Goal: Transaction & Acquisition: Purchase product/service

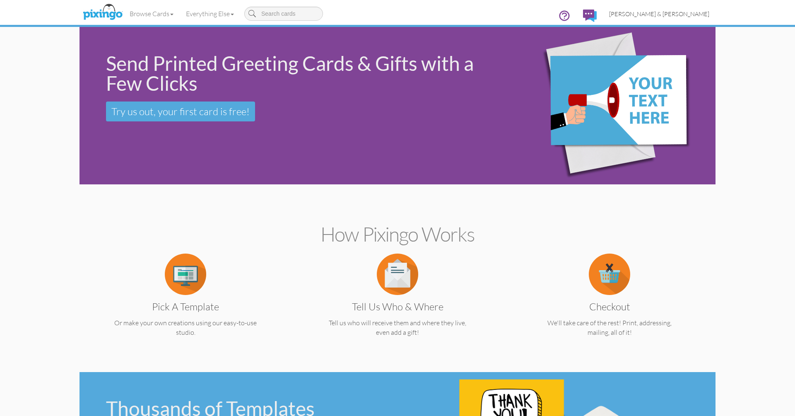
click at [667, 10] on link "[PERSON_NAME] & [PERSON_NAME]" at bounding box center [659, 13] width 113 height 21
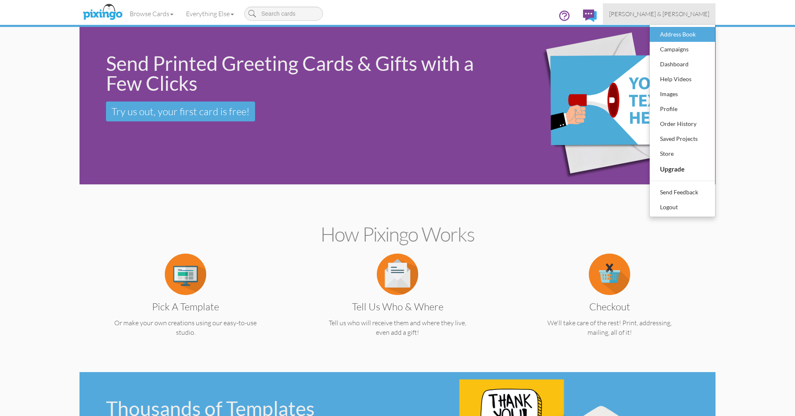
click at [668, 35] on div "Address Book" at bounding box center [682, 34] width 49 height 12
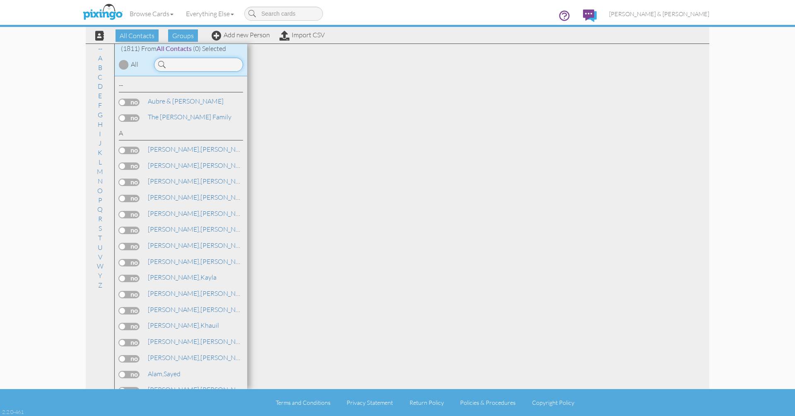
click at [177, 69] on input at bounding box center [198, 65] width 89 height 14
type input "e"
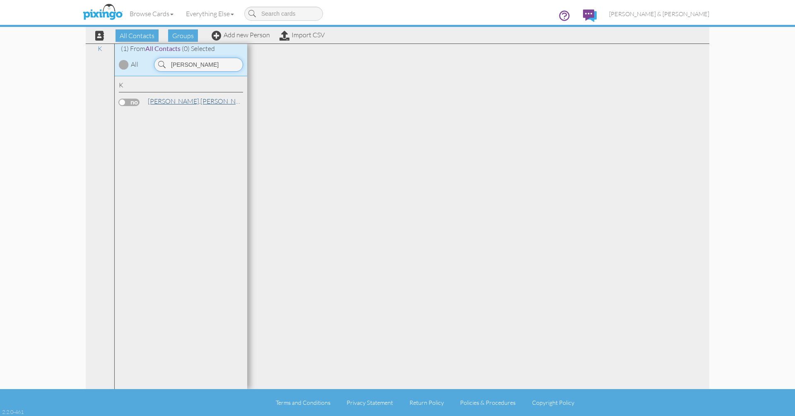
type input "[PERSON_NAME]"
click at [153, 103] on span "[PERSON_NAME]," at bounding box center [174, 101] width 53 height 8
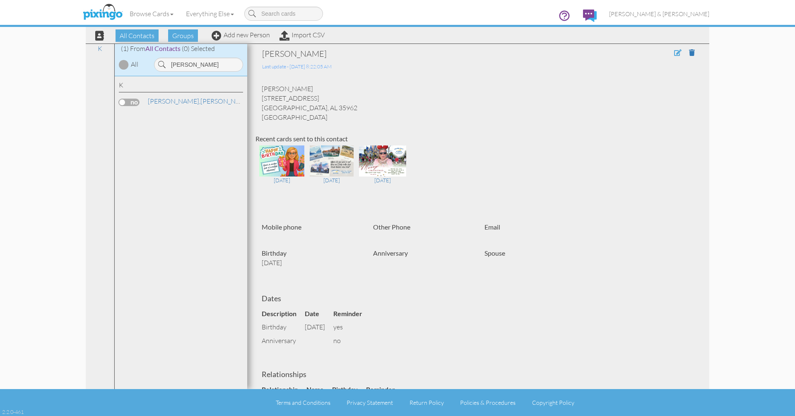
click at [678, 55] on span at bounding box center [677, 52] width 7 height 7
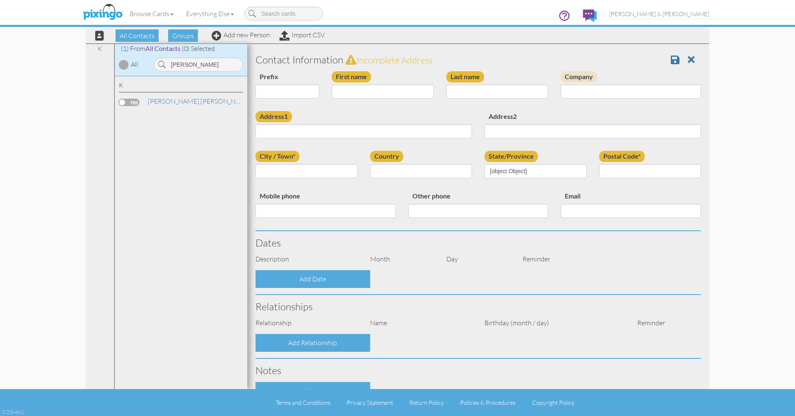
type input "[PERSON_NAME]"
type input "[STREET_ADDRESS]"
type input "[GEOGRAPHIC_DATA]"
type input "35962"
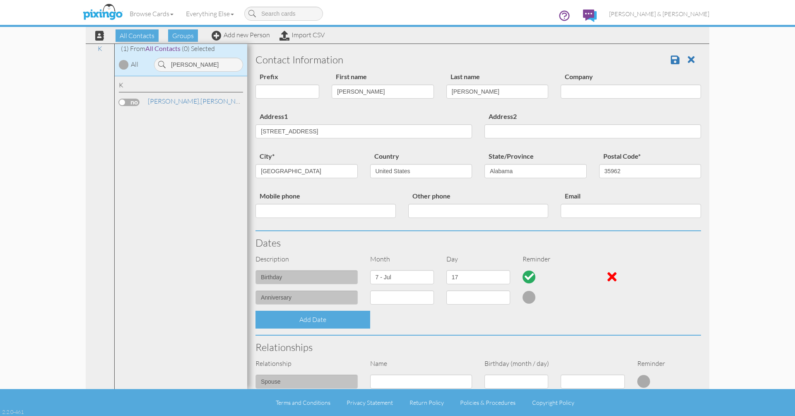
select select "object:6900"
select select "object:7145"
click at [354, 131] on input "[STREET_ADDRESS]" at bounding box center [363, 131] width 216 height 14
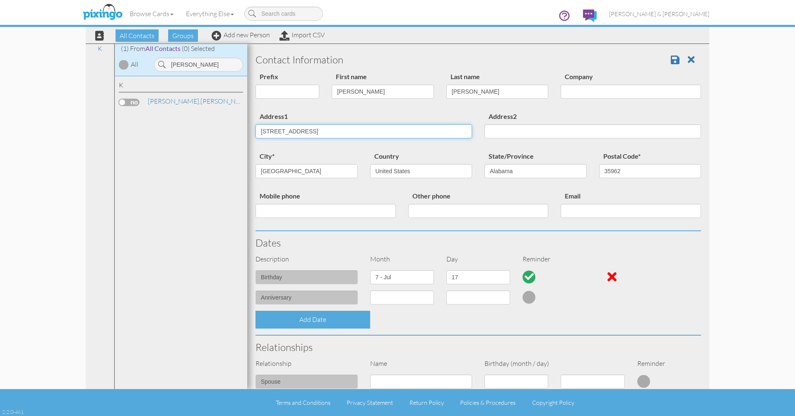
paste input "[STREET_ADDRESS][PERSON_NAME][US_STATE]"
drag, startPoint x: 340, startPoint y: 129, endPoint x: 402, endPoint y: 130, distance: 62.1
click at [402, 130] on input "[STREET_ADDRESS][PERSON_NAME][US_STATE]" at bounding box center [363, 131] width 216 height 14
type input "[STREET_ADDRESS][PERSON_NAME]"
click at [339, 169] on input "[GEOGRAPHIC_DATA]" at bounding box center [306, 171] width 102 height 14
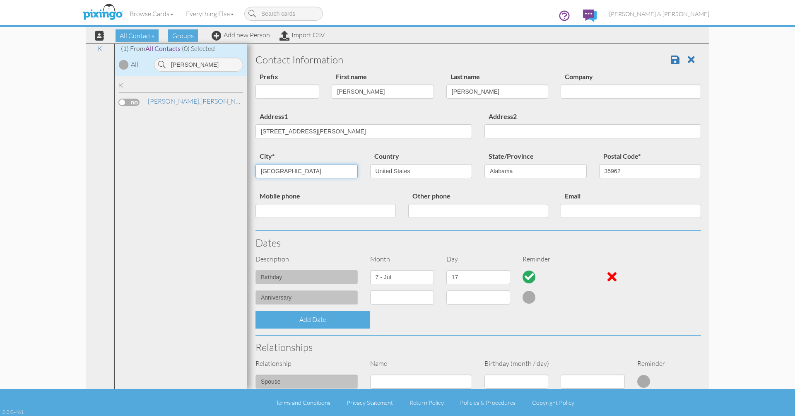
click at [339, 169] on input "[GEOGRAPHIC_DATA]" at bounding box center [306, 171] width 102 height 14
paste input "[GEOGRAPHIC_DATA], [US_STATE] 30165"
drag, startPoint x: 276, startPoint y: 169, endPoint x: 323, endPoint y: 170, distance: 47.2
click at [323, 170] on input "[GEOGRAPHIC_DATA], [US_STATE] 30165" at bounding box center [306, 171] width 102 height 14
type input "[GEOGRAPHIC_DATA]"
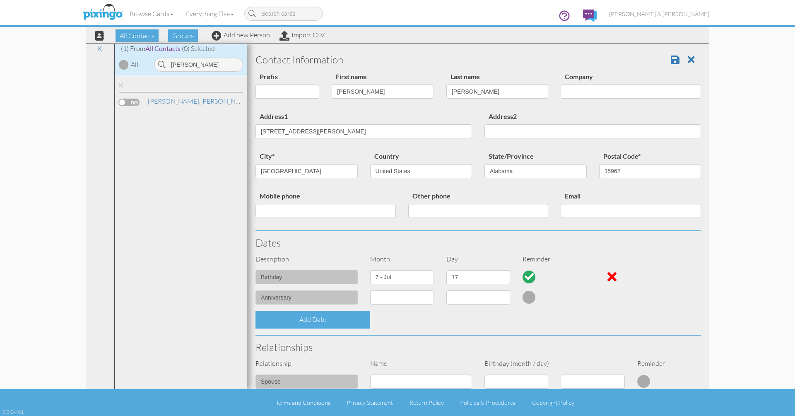
click at [514, 177] on div "State/Province AA (Military) AE (Military) [US_STATE] [US_STATE] [US_STATE] AP …" at bounding box center [535, 168] width 115 height 34
select select "object:7160"
click at [616, 173] on input "35962" at bounding box center [650, 171] width 102 height 14
type input "30165"
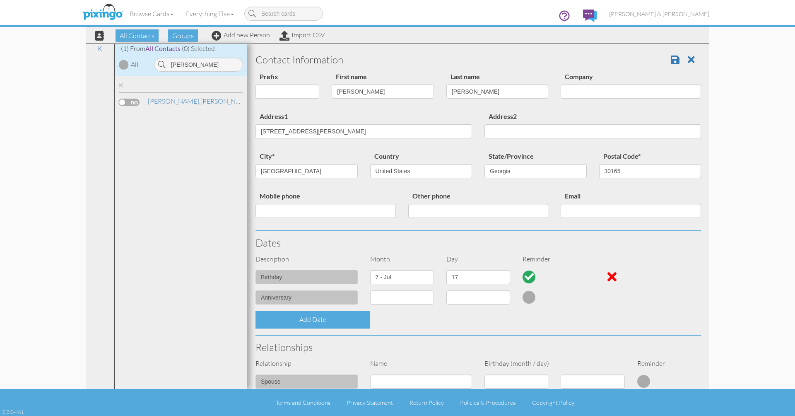
click at [624, 186] on div "city* [GEOGRAPHIC_DATA] Country [GEOGRAPHIC_DATA] -------------- [GEOGRAPHIC_DA…" at bounding box center [478, 171] width 458 height 40
click at [501, 132] on input "Address2" at bounding box center [592, 131] width 216 height 14
type input "Apt 124"
click at [672, 60] on span at bounding box center [674, 60] width 9 height 10
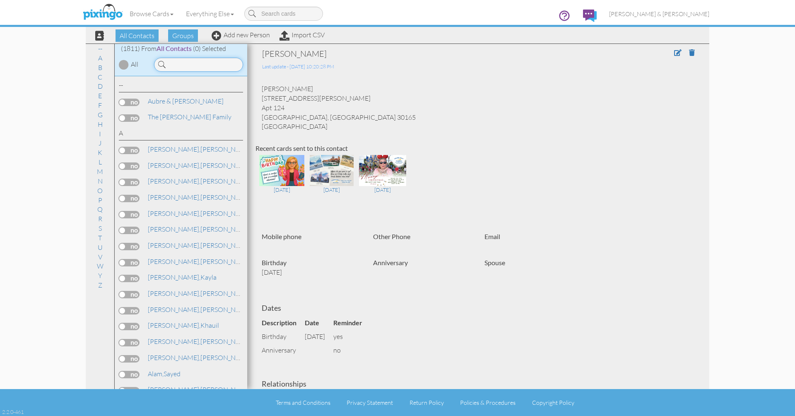
click at [210, 63] on input at bounding box center [198, 65] width 89 height 14
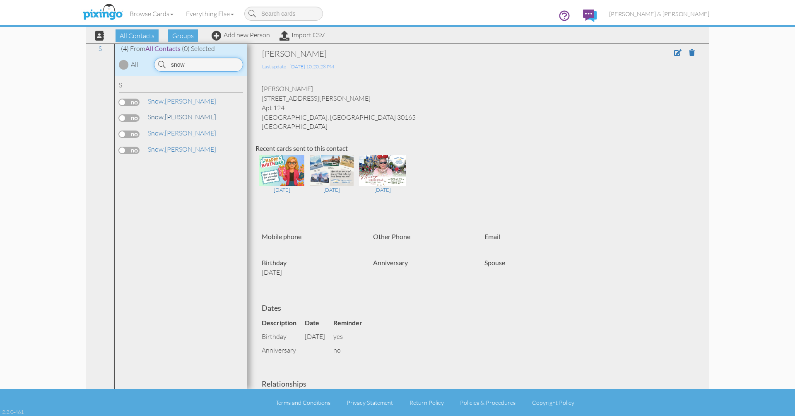
type input "snow"
click at [179, 117] on link "Snow, Christina" at bounding box center [182, 117] width 70 height 10
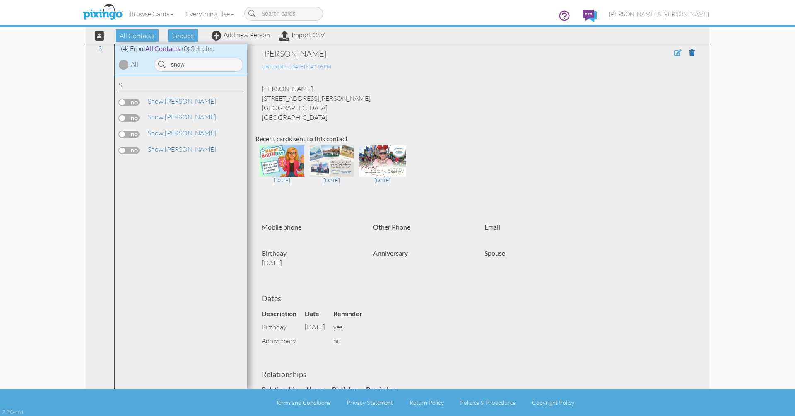
click at [676, 54] on span at bounding box center [677, 52] width 7 height 7
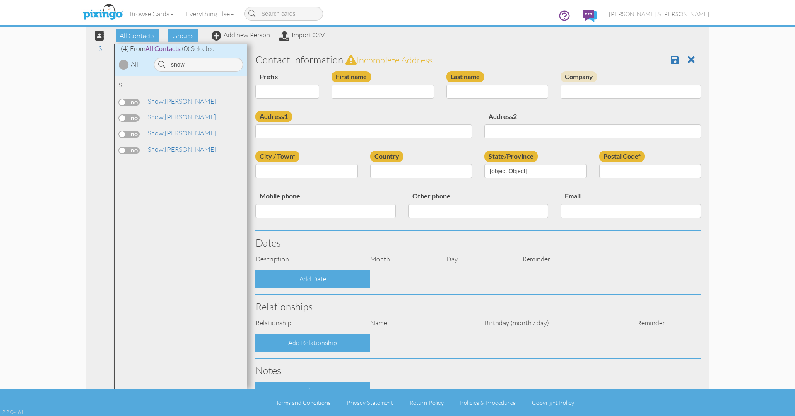
type input "[PERSON_NAME]"
type input "Snow"
type input "19 Rudy St"
type input "[GEOGRAPHIC_DATA]"
type input "30161"
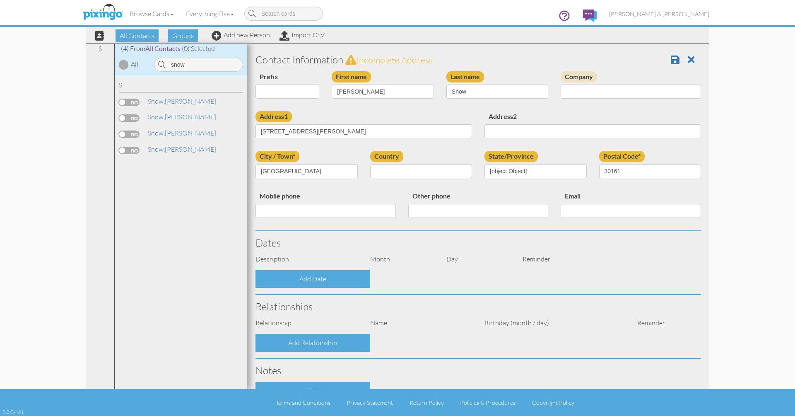
select select "object:5780"
select select "object:6025"
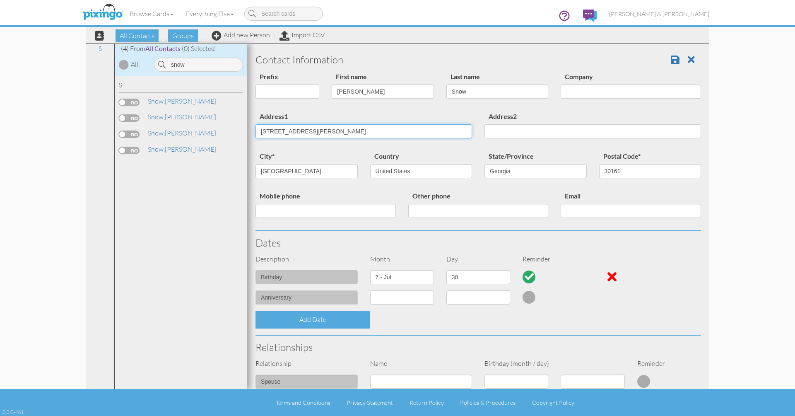
click at [324, 126] on input "19 Rudy St" at bounding box center [363, 131] width 216 height 14
paste input "22 Walton Creek Drive Rome, Georgia 30165"
type input "22 Walton Creek Drive Rome, Georgia 30165"
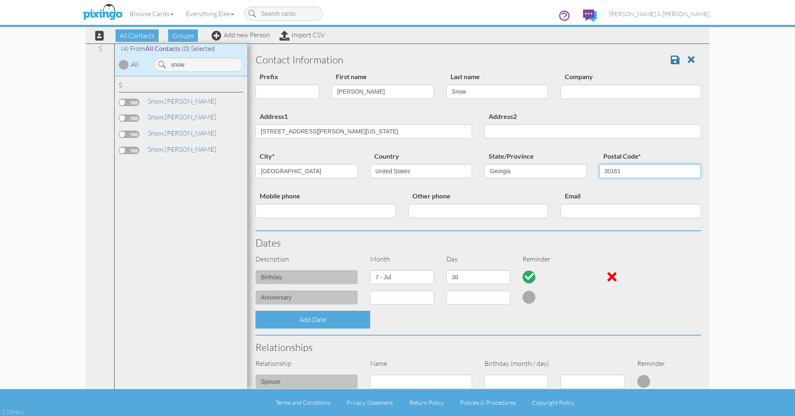
click at [631, 168] on input "30161" at bounding box center [650, 171] width 102 height 14
click at [630, 170] on input "30161" at bounding box center [650, 171] width 102 height 14
type input "30165"
click at [675, 61] on span at bounding box center [674, 60] width 9 height 10
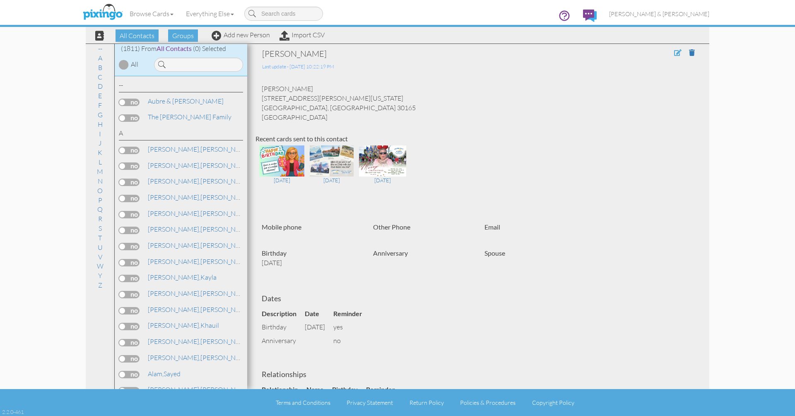
click at [677, 53] on span at bounding box center [677, 52] width 7 height 7
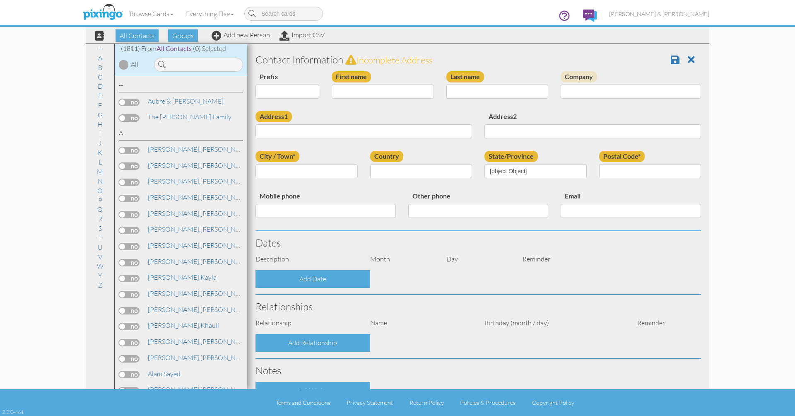
type input "[PERSON_NAME]"
type input "Snow"
type input "22 Walton Creek Drive Rome, Georgia 30165"
type input "[GEOGRAPHIC_DATA]"
type input "30165"
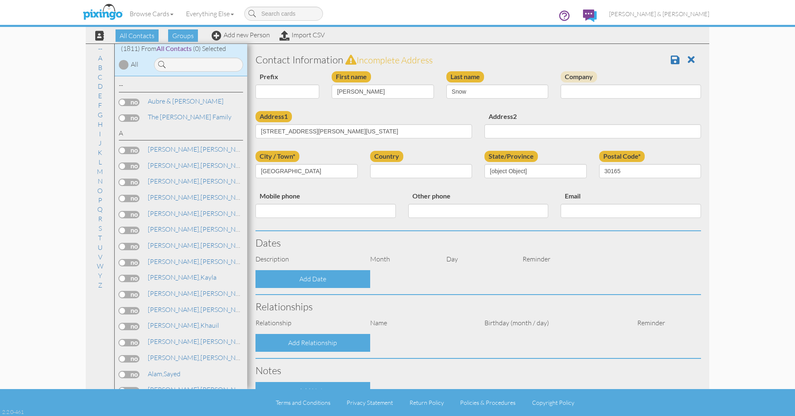
select select "object:5723"
select select "object:5968"
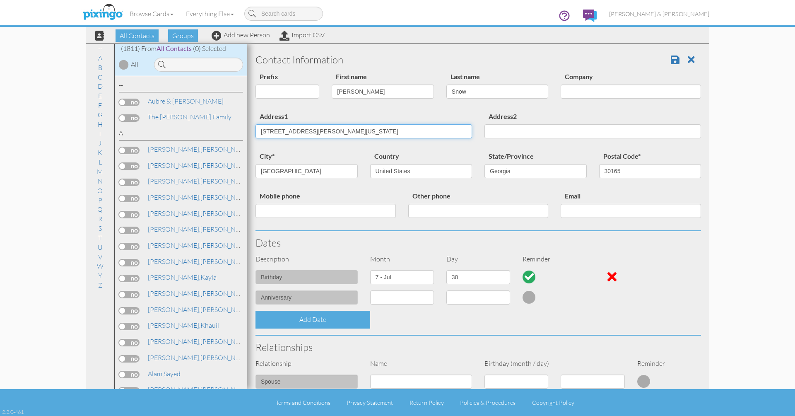
drag, startPoint x: 381, startPoint y: 129, endPoint x: 318, endPoint y: 131, distance: 62.9
click at [318, 131] on input "22 Walton Creek Drive Rome, Georgia 30165" at bounding box center [363, 131] width 216 height 14
type input "22 Walton Creek Drive"
click at [321, 146] on div "Address1 22 Walton Creek Drive Address2" at bounding box center [478, 131] width 458 height 40
click at [677, 60] on span at bounding box center [674, 60] width 9 height 10
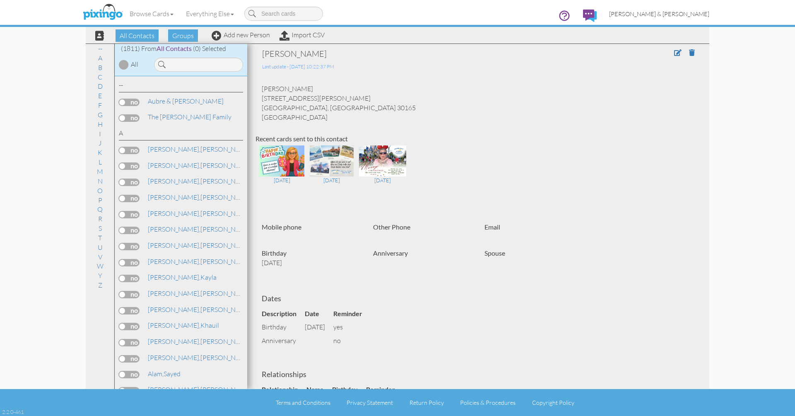
click at [680, 14] on span "[PERSON_NAME] & [PERSON_NAME]" at bounding box center [659, 13] width 100 height 7
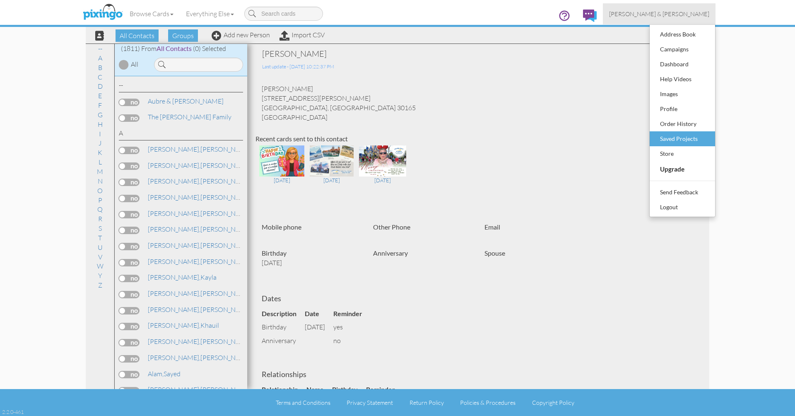
click at [664, 136] on div "Saved Projects" at bounding box center [682, 138] width 49 height 12
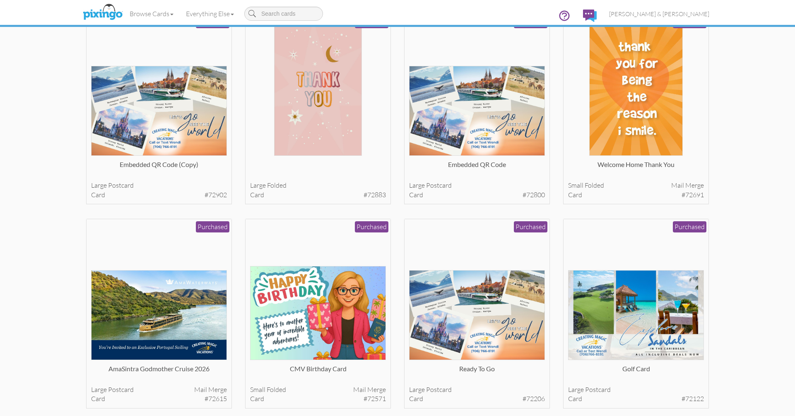
scroll to position [907, 0]
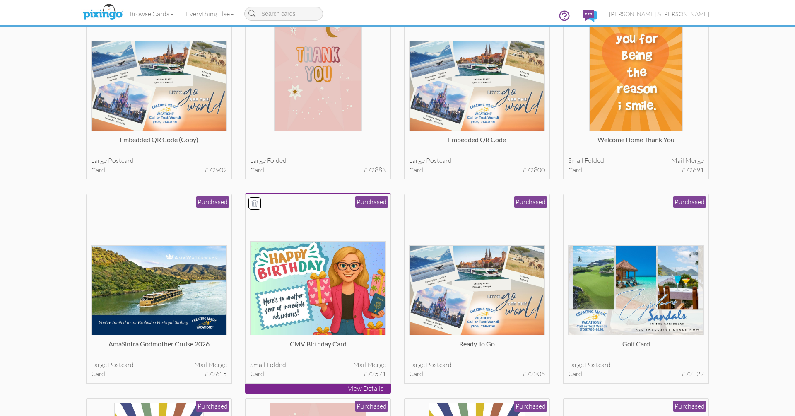
click at [339, 252] on img at bounding box center [318, 288] width 136 height 94
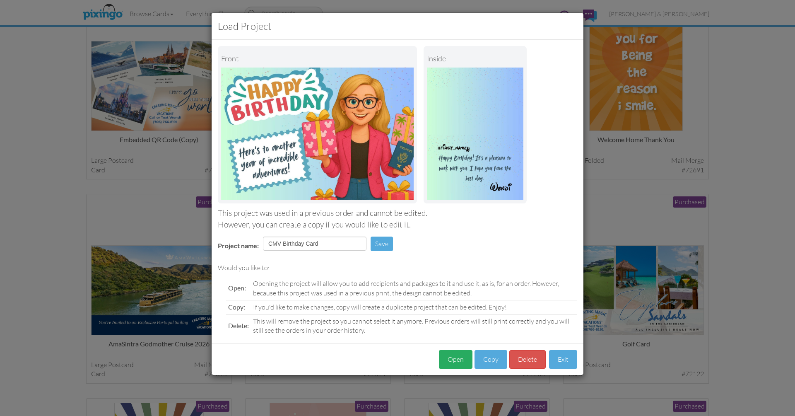
click at [448, 358] on button "Open" at bounding box center [456, 359] width 34 height 19
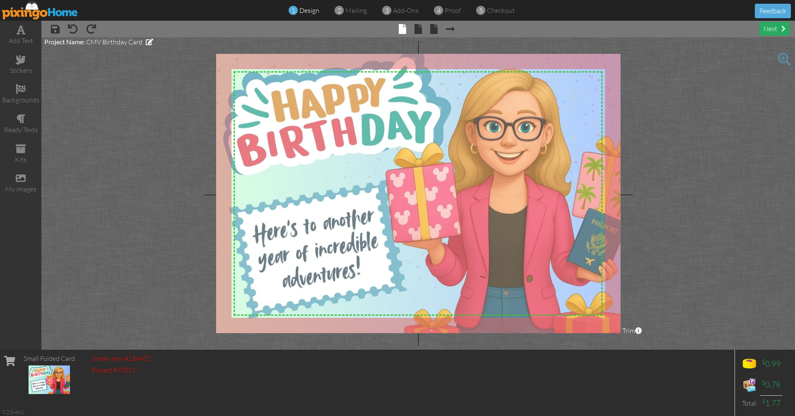
click at [772, 32] on div "next" at bounding box center [774, 29] width 30 height 14
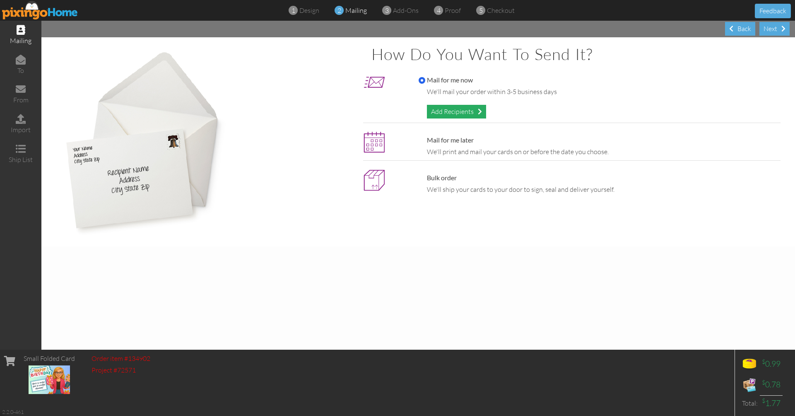
click at [481, 111] on span at bounding box center [480, 111] width 4 height 7
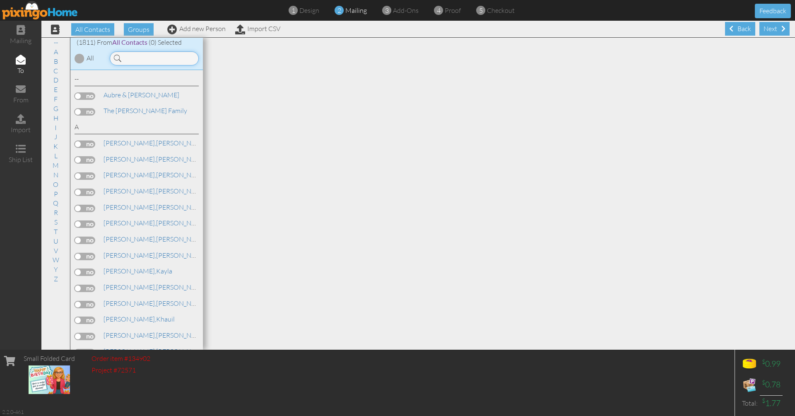
click at [167, 60] on input at bounding box center [154, 58] width 89 height 14
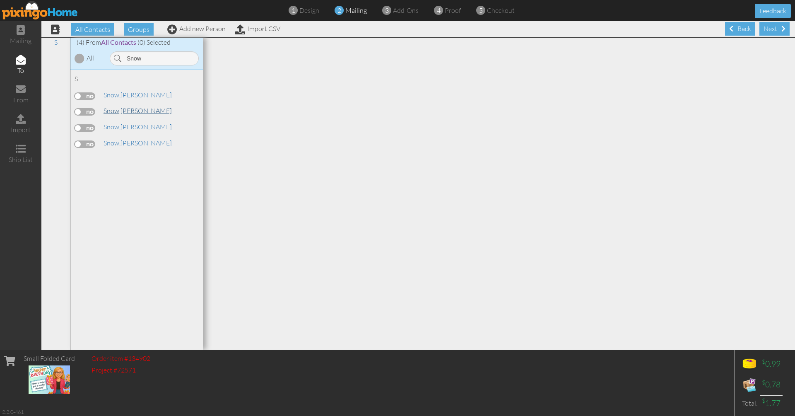
click at [131, 108] on link "Snow, Christina" at bounding box center [138, 111] width 70 height 10
click at [90, 109] on label at bounding box center [84, 111] width 21 height 7
click at [0, 0] on input "checkbox" at bounding box center [0, 0] width 0 height 0
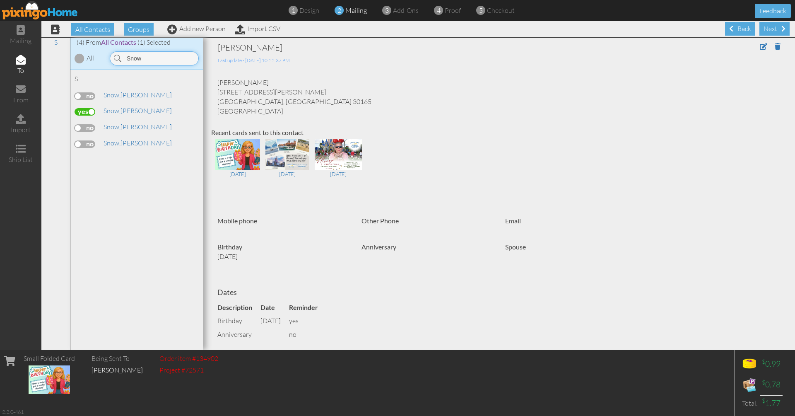
click at [142, 62] on input "Snow" at bounding box center [154, 58] width 89 height 14
type input "[PERSON_NAME]"
click at [126, 95] on link "Kellett, Alexander" at bounding box center [156, 95] width 106 height 10
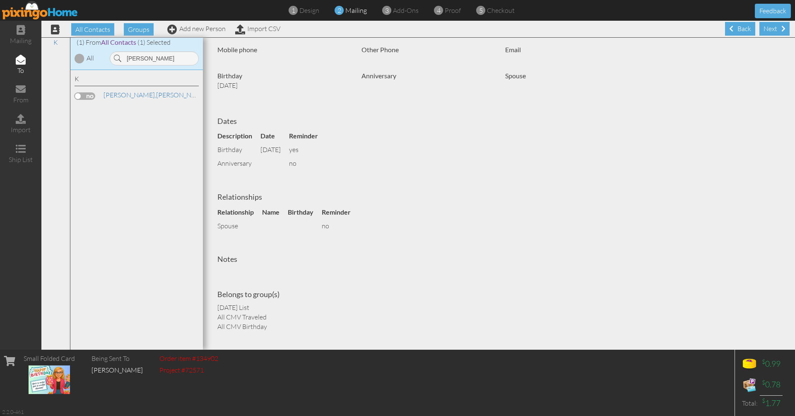
scroll to position [180, 0]
click at [83, 97] on label at bounding box center [84, 95] width 21 height 7
click at [0, 0] on input "checkbox" at bounding box center [0, 0] width 0 height 0
click at [771, 33] on div "Next" at bounding box center [774, 29] width 30 height 14
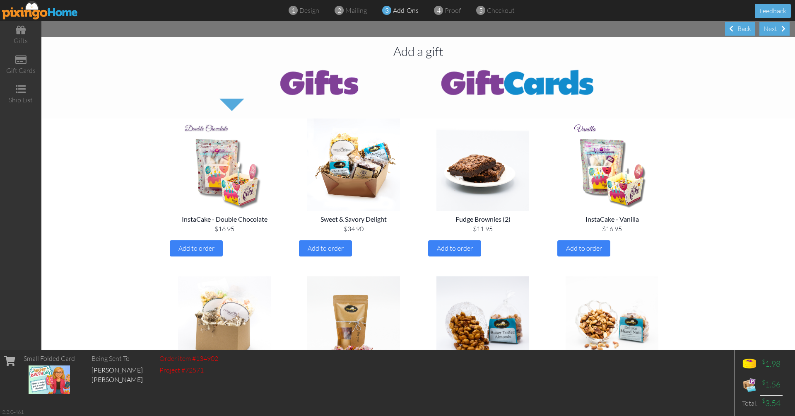
click at [771, 33] on div "Next" at bounding box center [774, 29] width 30 height 14
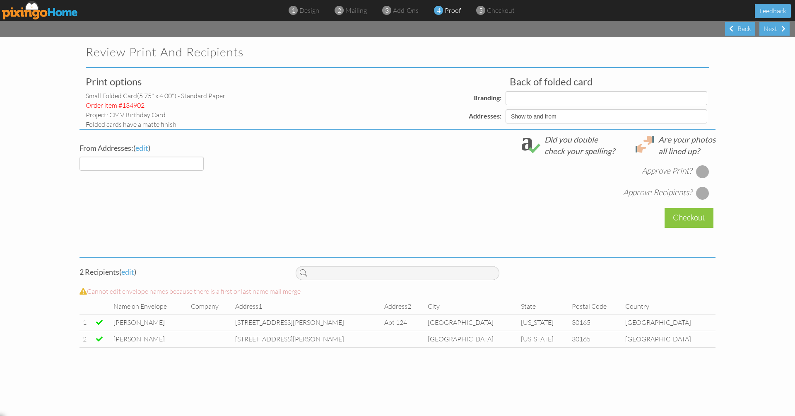
select select "object:10996"
select select "object:10998"
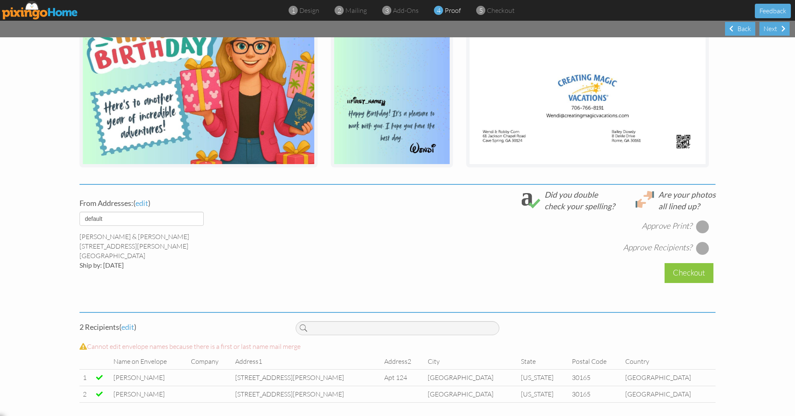
scroll to position [161, 0]
click at [704, 228] on div at bounding box center [702, 226] width 13 height 13
click at [702, 245] on div at bounding box center [702, 248] width 13 height 13
click at [709, 271] on div "Checkout" at bounding box center [688, 272] width 49 height 19
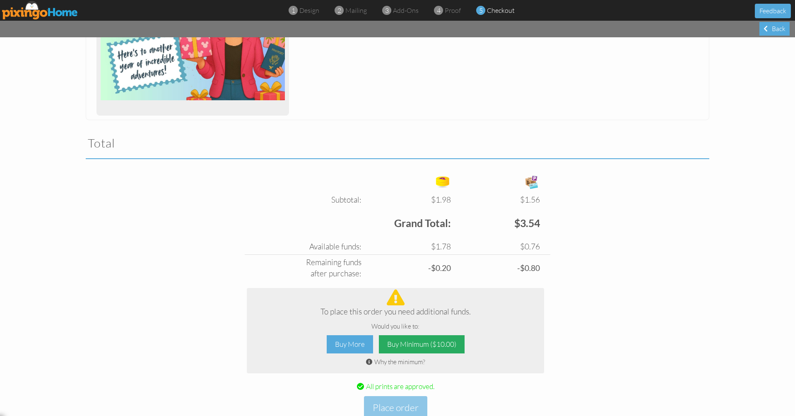
scroll to position [185, 0]
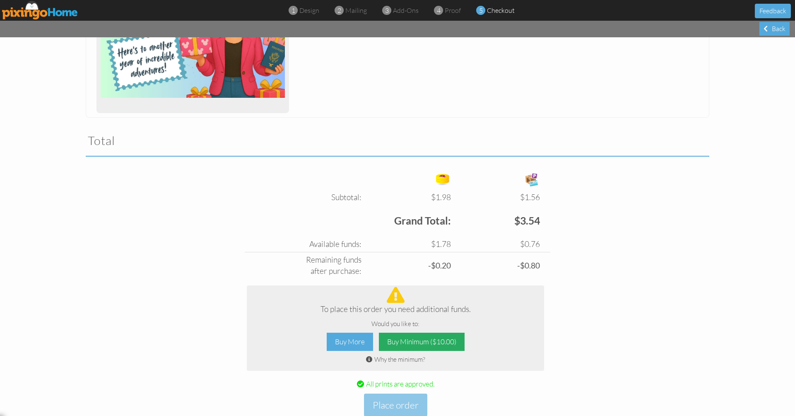
click at [411, 335] on div "Buy Minimum ($10.00)" at bounding box center [422, 341] width 86 height 19
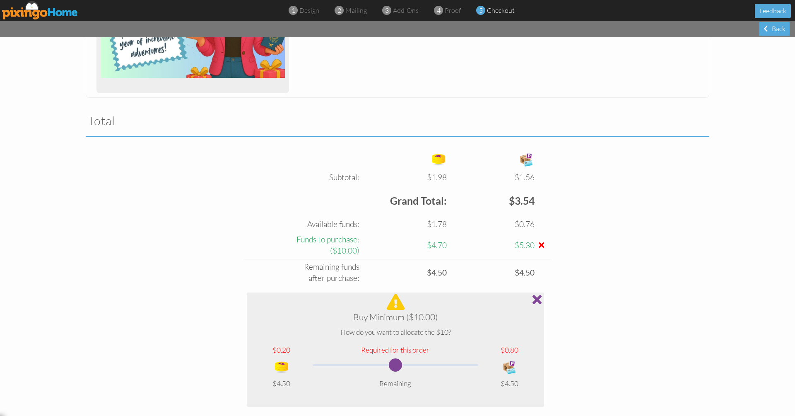
scroll to position [0, 0]
click at [538, 297] on span at bounding box center [536, 299] width 9 height 13
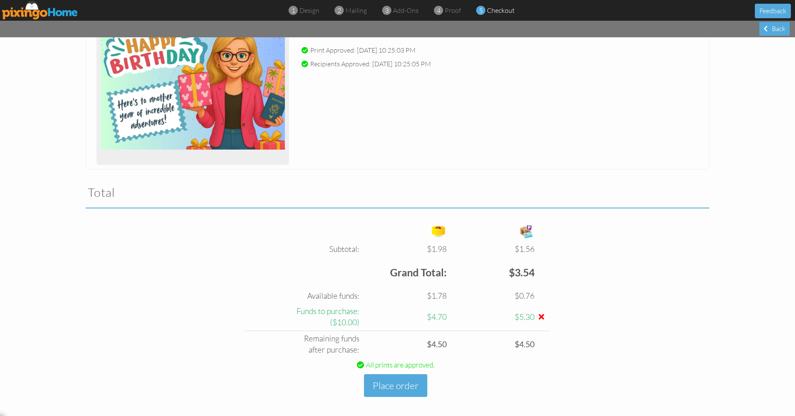
scroll to position [132, 0]
click at [781, 30] on div "Back" at bounding box center [774, 29] width 30 height 14
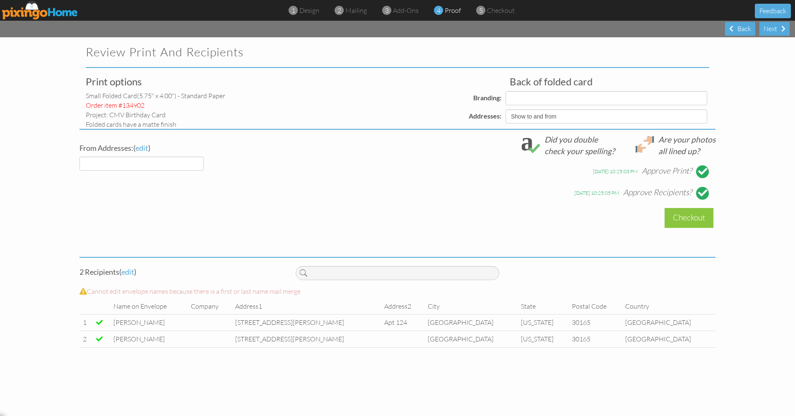
select select "object:11081"
select select "object:11080"
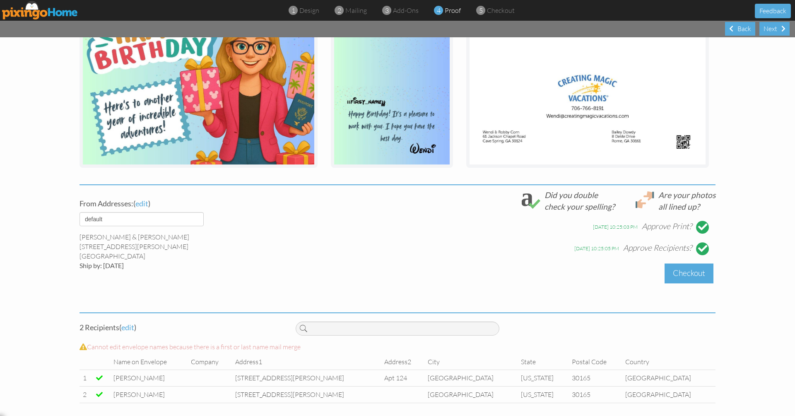
click at [682, 272] on div "Checkout" at bounding box center [688, 272] width 49 height 19
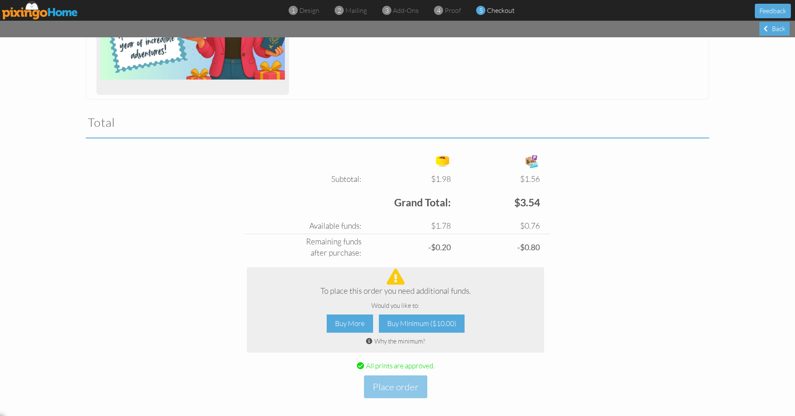
scroll to position [202, 0]
click at [776, 30] on div "Back" at bounding box center [774, 29] width 30 height 14
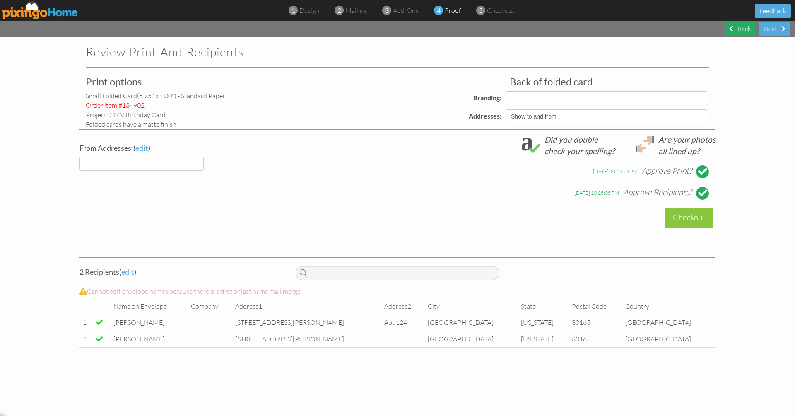
select select "object:11161"
select select "object:11159"
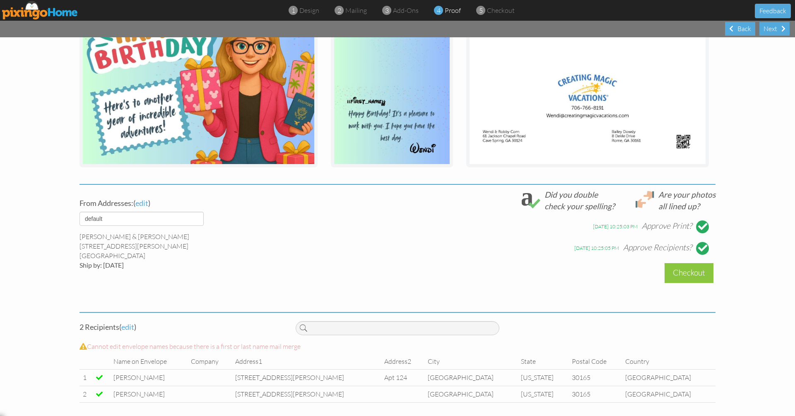
scroll to position [161, 0]
